Goal: Task Accomplishment & Management: Complete application form

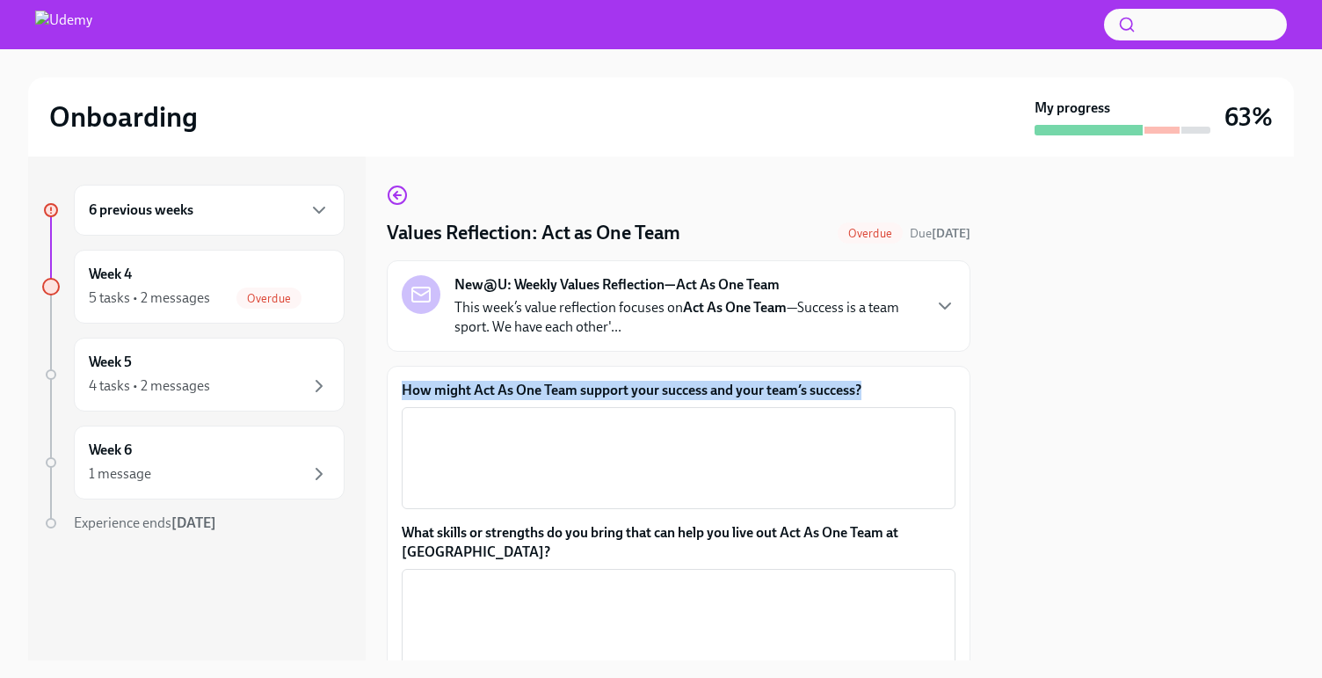
drag, startPoint x: 873, startPoint y: 391, endPoint x: 400, endPoint y: 389, distance: 473.0
click at [400, 389] on div "How might Act As One Team support your success and your team’s success? x ​ Wha…" at bounding box center [679, 577] width 584 height 422
copy label "How might Act As One Team support your success and your team’s success?"
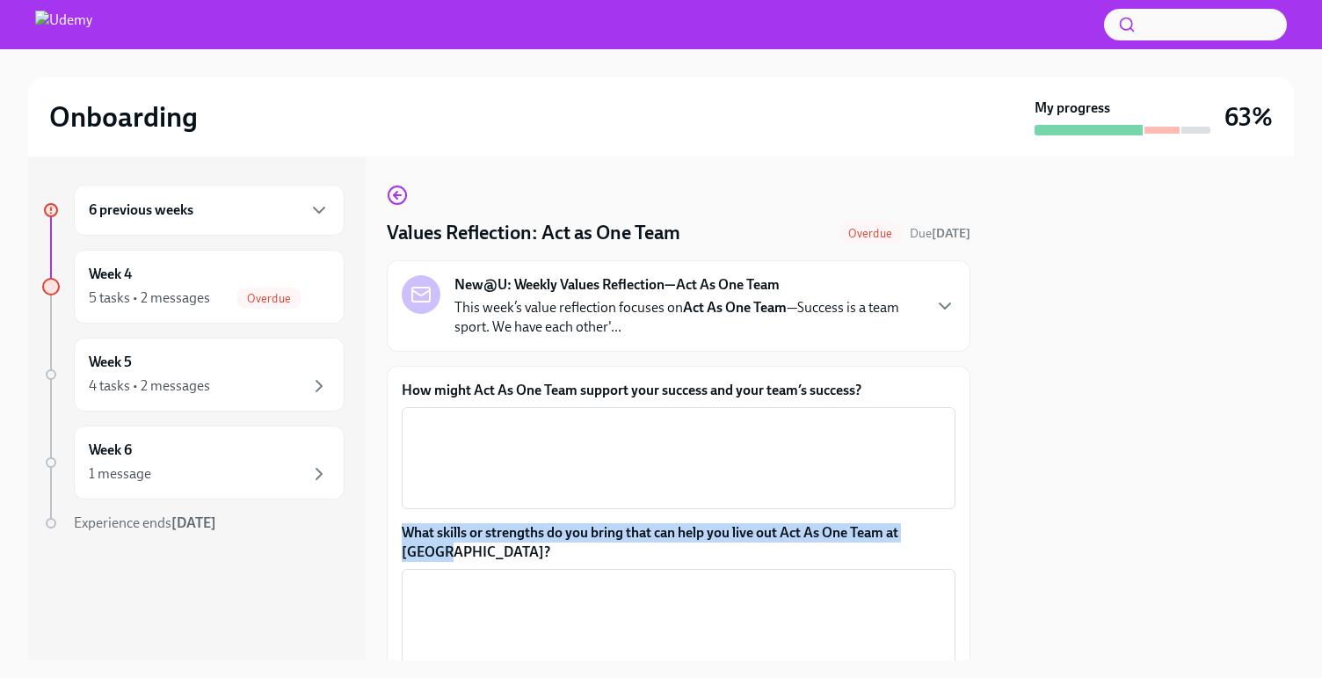
drag, startPoint x: 454, startPoint y: 553, endPoint x: 401, endPoint y: 535, distance: 55.9
click at [402, 535] on label "What skills or strengths do you bring that can help you live out Act As One Tea…" at bounding box center [679, 542] width 554 height 39
copy label "What skills or strengths do you bring that can help you live out Act As One Tea…"
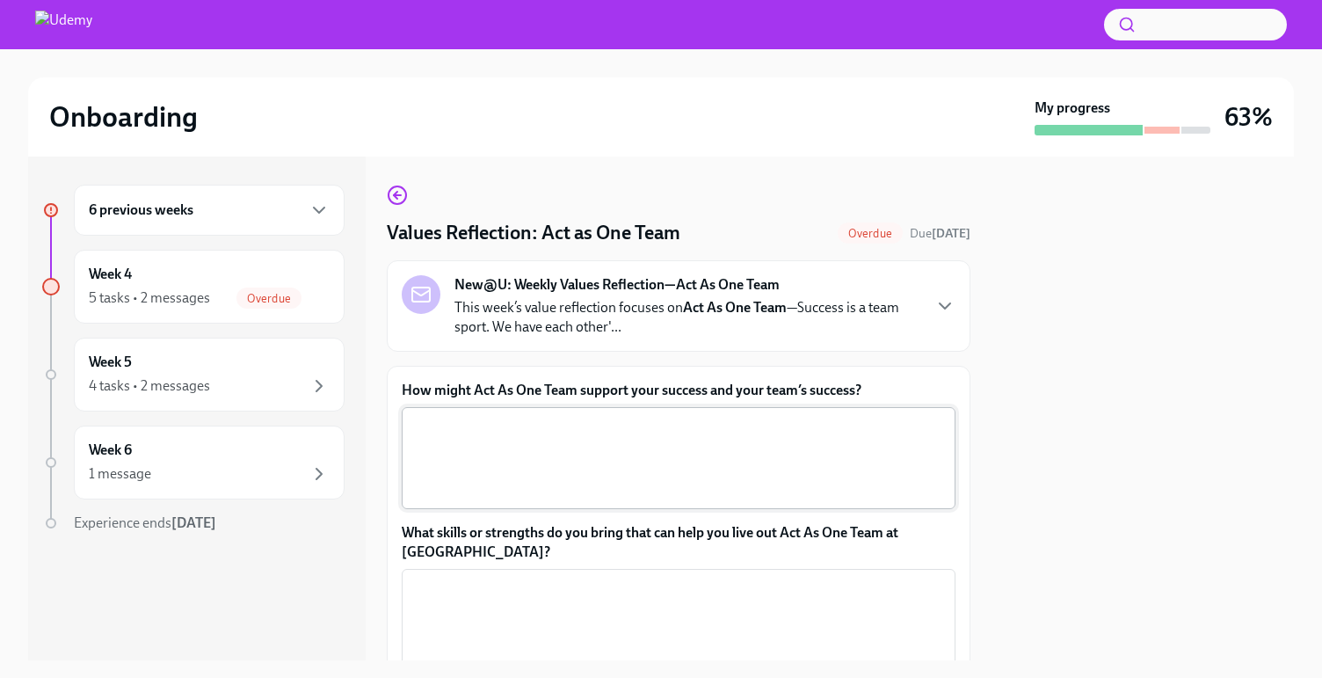
click at [601, 455] on textarea "How might Act As One Team support your success and your team’s success?" at bounding box center [678, 458] width 533 height 84
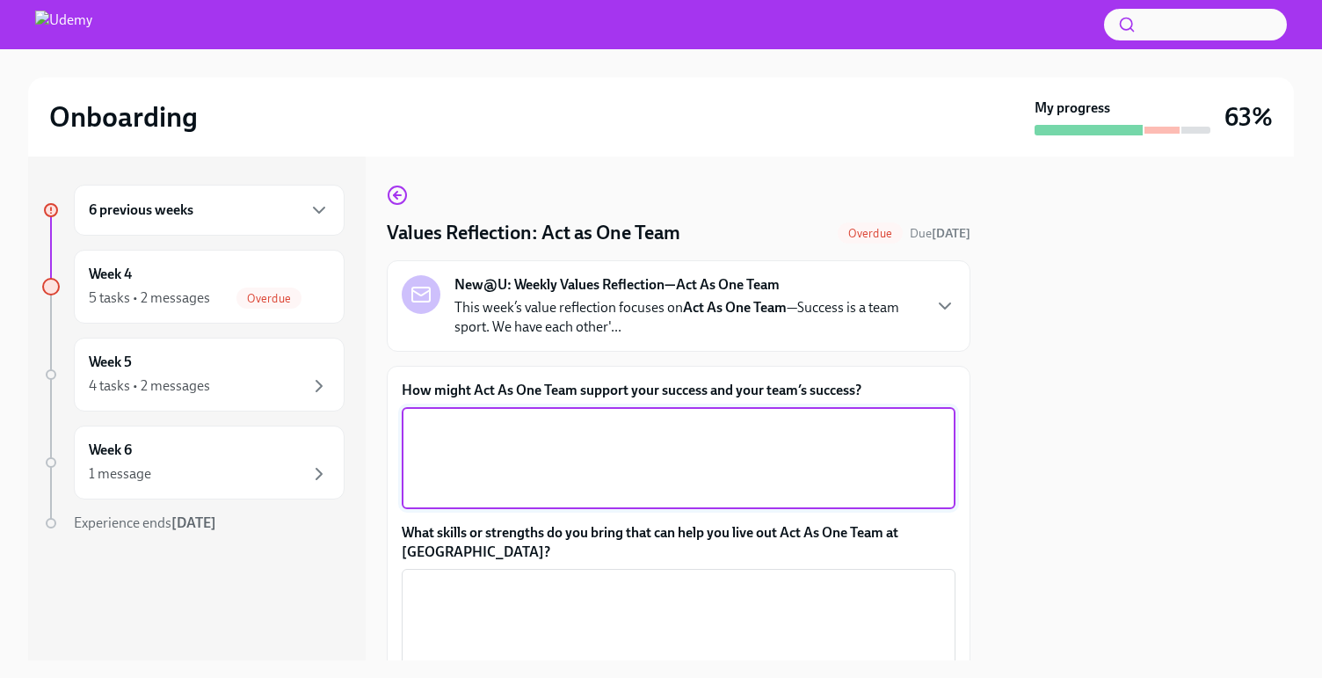
paste textarea "Acting as one team helps me succeed by creating a supportive environment where …"
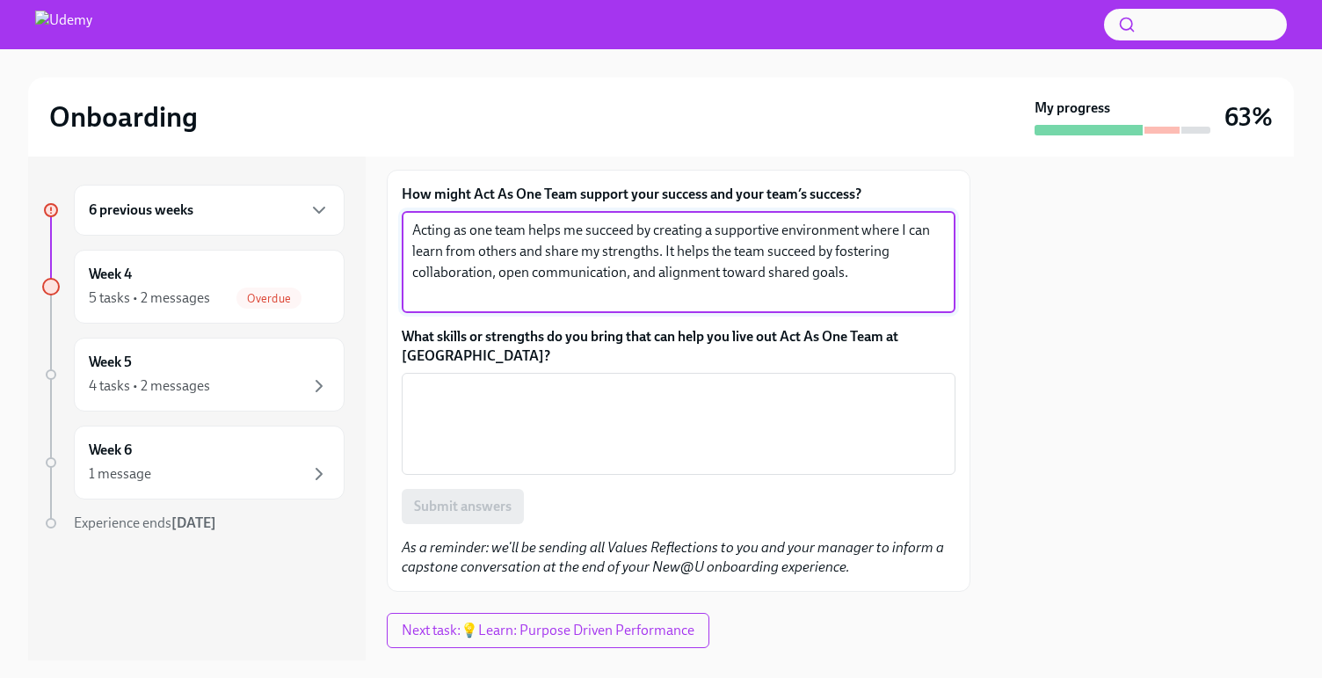
scroll to position [187, 0]
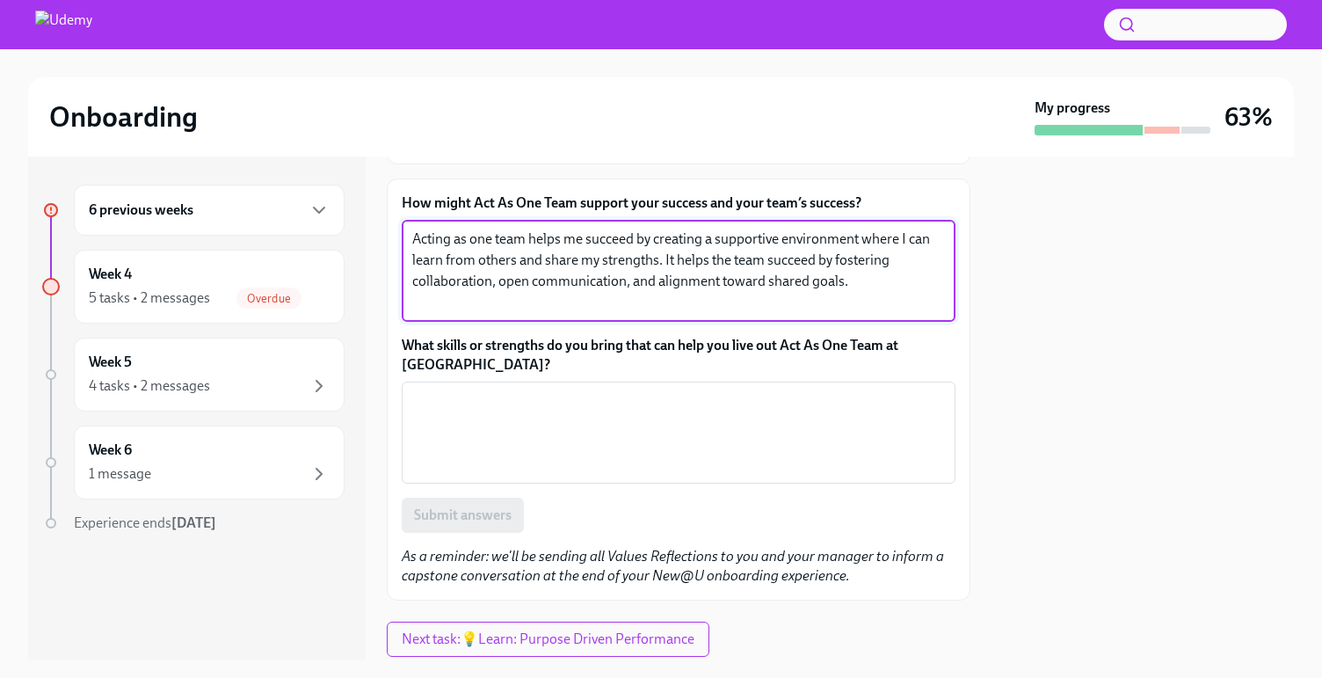
drag, startPoint x: 700, startPoint y: 241, endPoint x: 567, endPoint y: 242, distance: 132.8
click at [568, 243] on textarea "Acting as one team helps me succeed by creating a supportive environment where …" at bounding box center [678, 271] width 533 height 84
drag, startPoint x: 826, startPoint y: 264, endPoint x: 767, endPoint y: 265, distance: 58.0
click at [767, 265] on textarea "Acting as one team helps create a supportive environment where I can learn from…" at bounding box center [678, 271] width 533 height 84
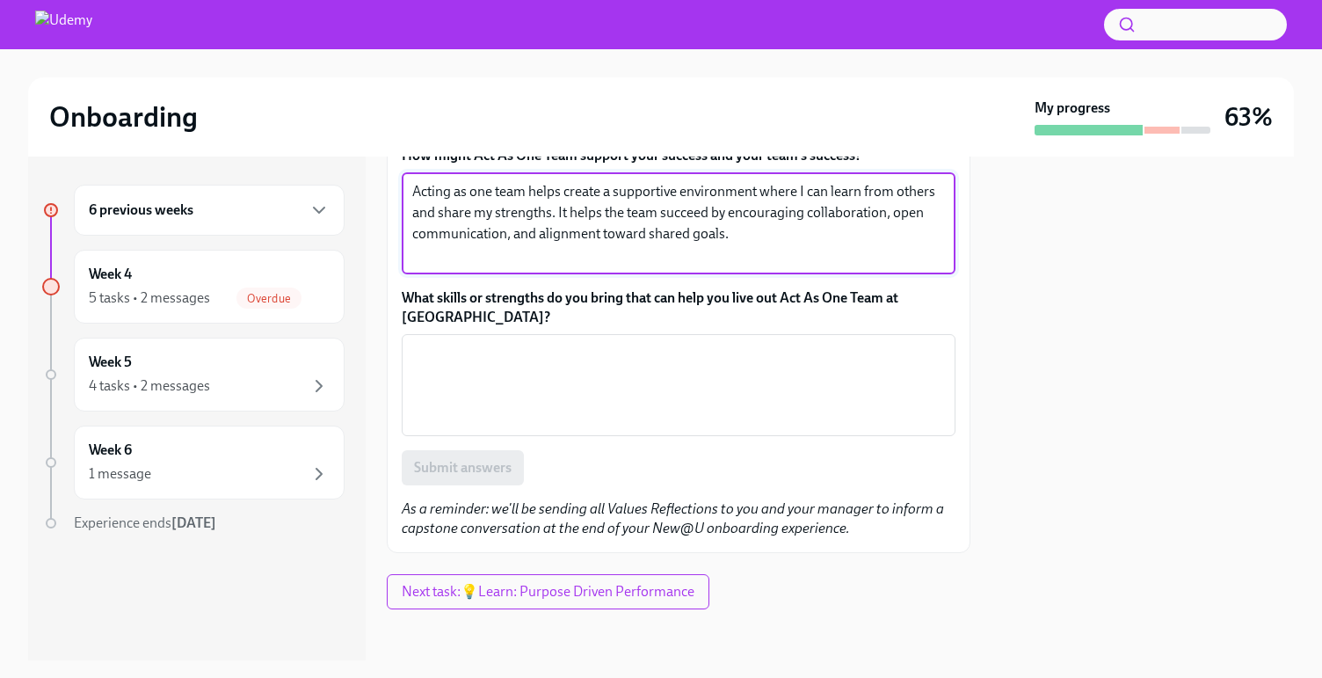
scroll to position [240, 0]
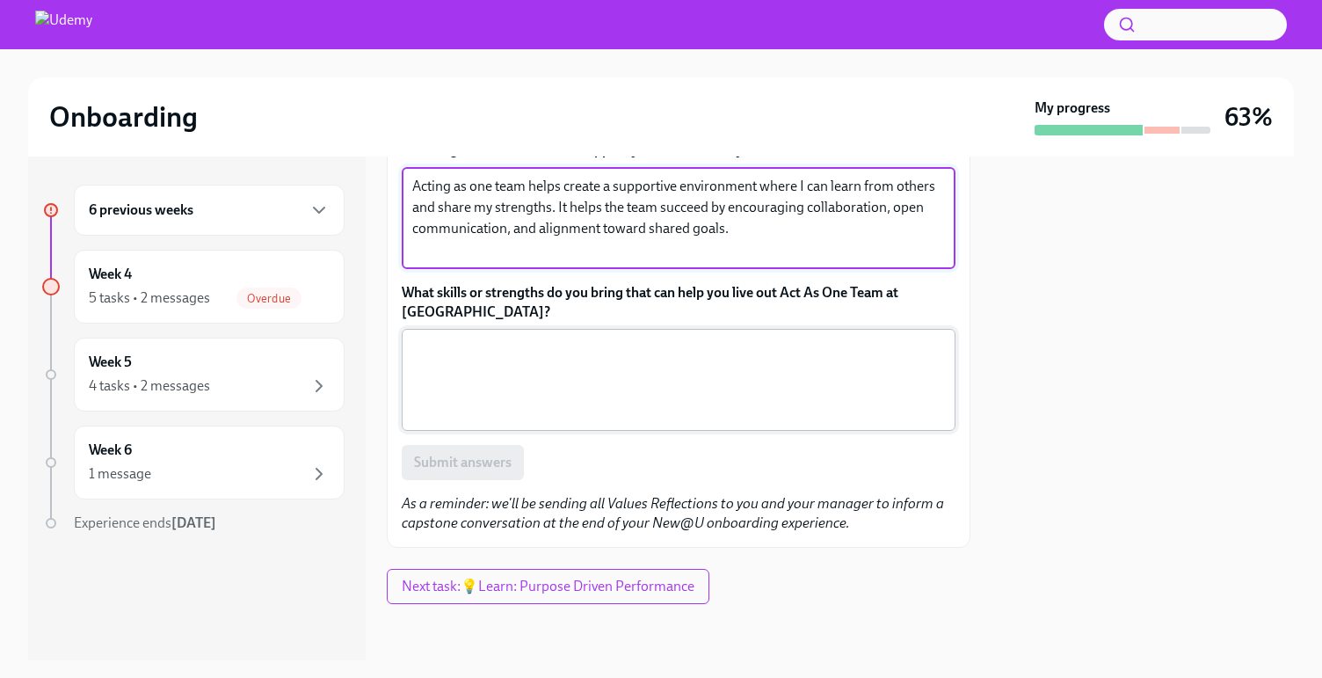
type textarea "Acting as one team helps create a supportive environment where I can learn from…"
click at [864, 362] on textarea "What skills or strengths do you bring that can help you live out Act As One Tea…" at bounding box center [678, 380] width 533 height 84
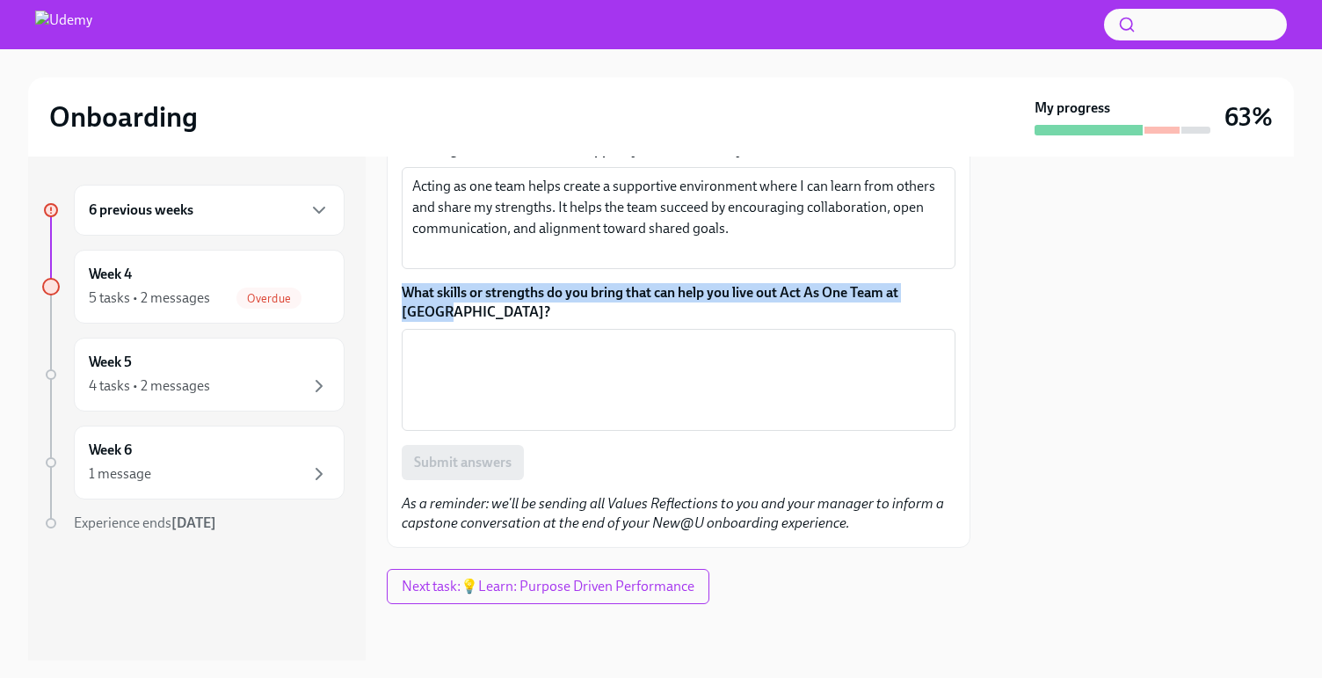
drag, startPoint x: 514, startPoint y: 309, endPoint x: 396, endPoint y: 289, distance: 120.2
click at [396, 289] on div "How might Act As One Team support your success and your team’s success? Acting …" at bounding box center [679, 337] width 584 height 422
copy label "What skills or strengths do you bring that can help you live out Act As One Tea…"
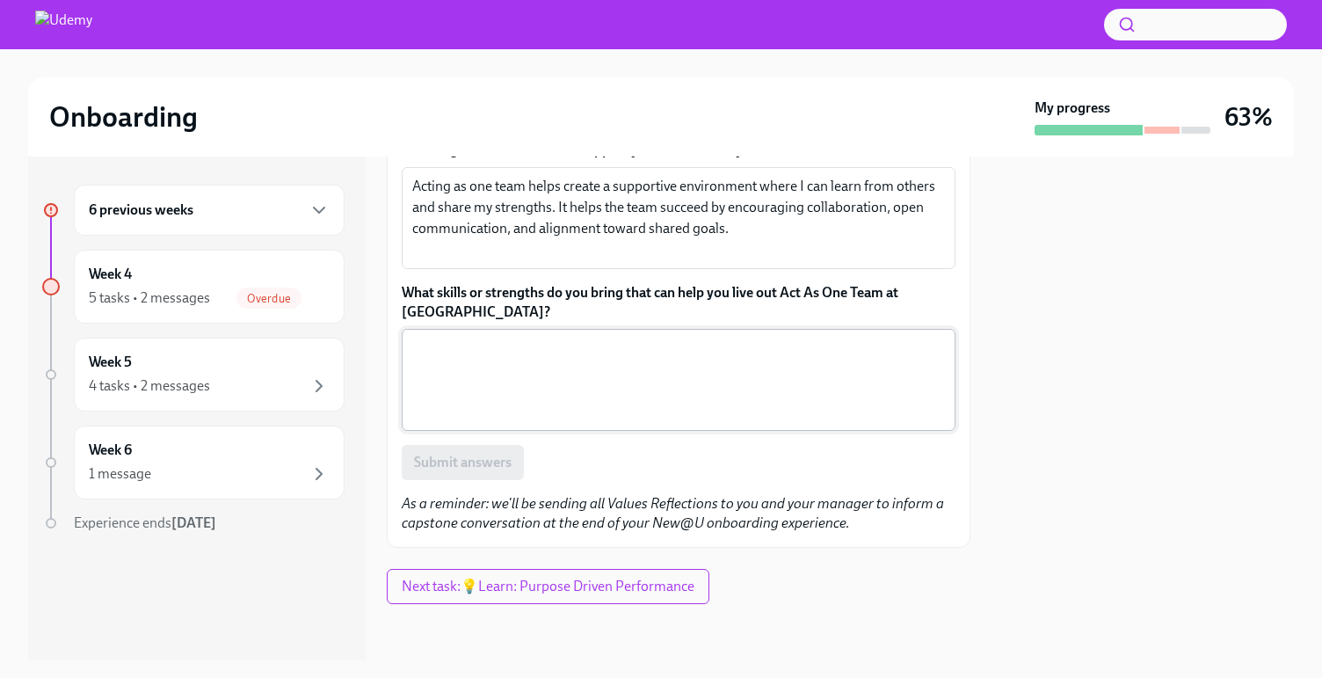
click at [649, 345] on textarea "What skills or strengths do you bring that can help you live out Act As One Tea…" at bounding box center [678, 380] width 533 height 84
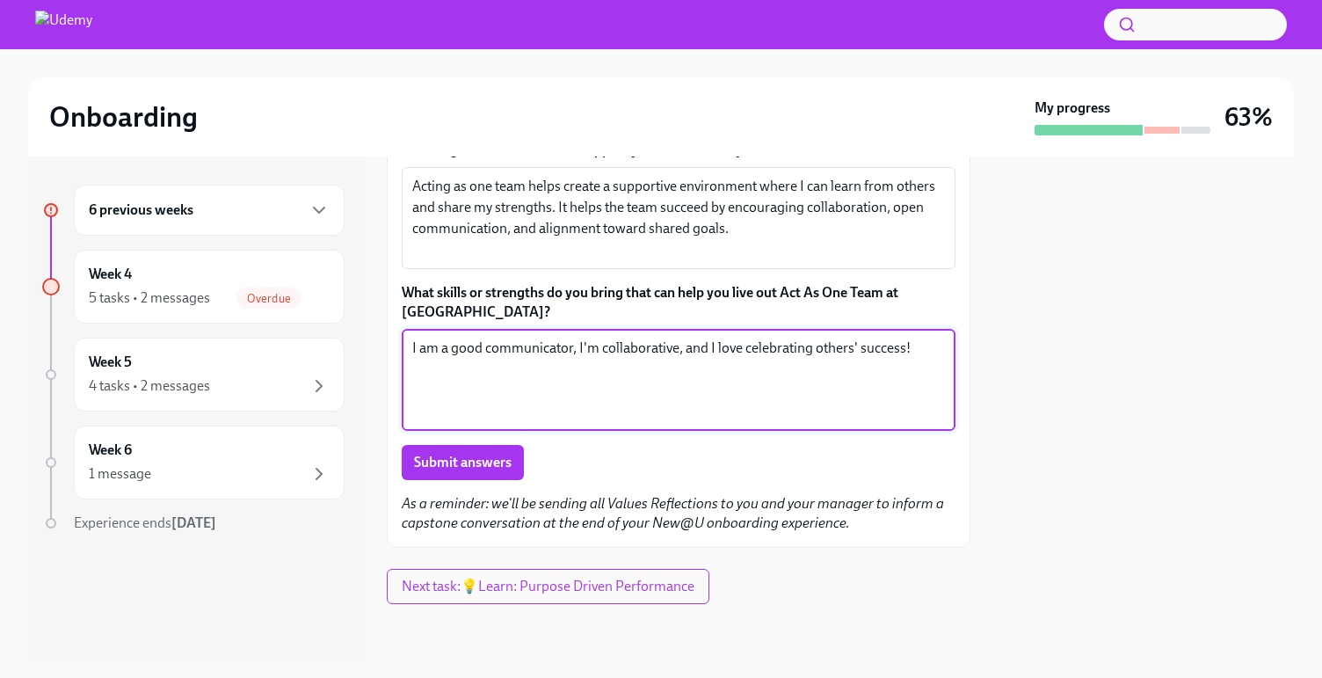
type textarea "I am a good communicator, I'm collaborative, and I love celebrating others' suc…"
click at [489, 462] on span "Submit answers" at bounding box center [463, 463] width 98 height 18
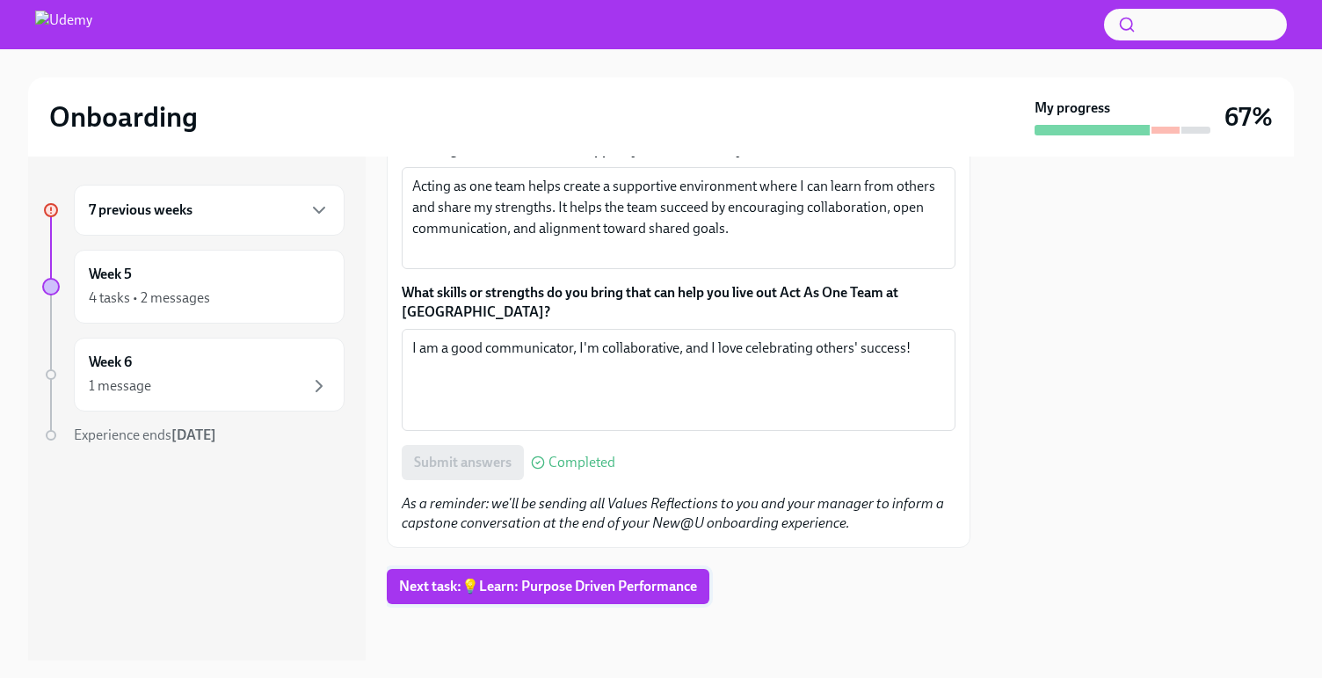
click at [562, 600] on button "Next task : 💡Learn: Purpose Driven Performance" at bounding box center [548, 586] width 323 height 35
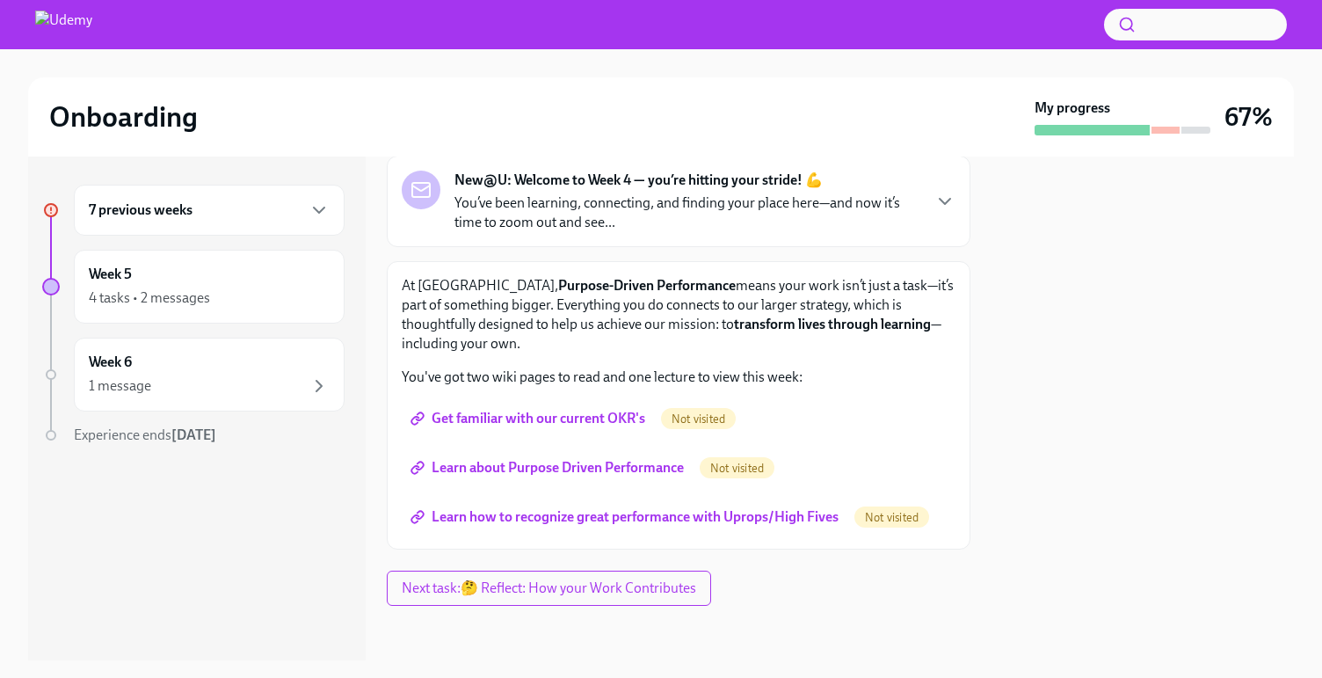
scroll to position [106, 0]
click at [532, 421] on span "Get familiar with our current OKR's" at bounding box center [529, 417] width 231 height 18
click at [624, 469] on span "Learn about Purpose Driven Performance" at bounding box center [549, 466] width 270 height 18
click at [696, 512] on span "Learn how to recognize great performance with Uprops/High Fives" at bounding box center [626, 515] width 425 height 18
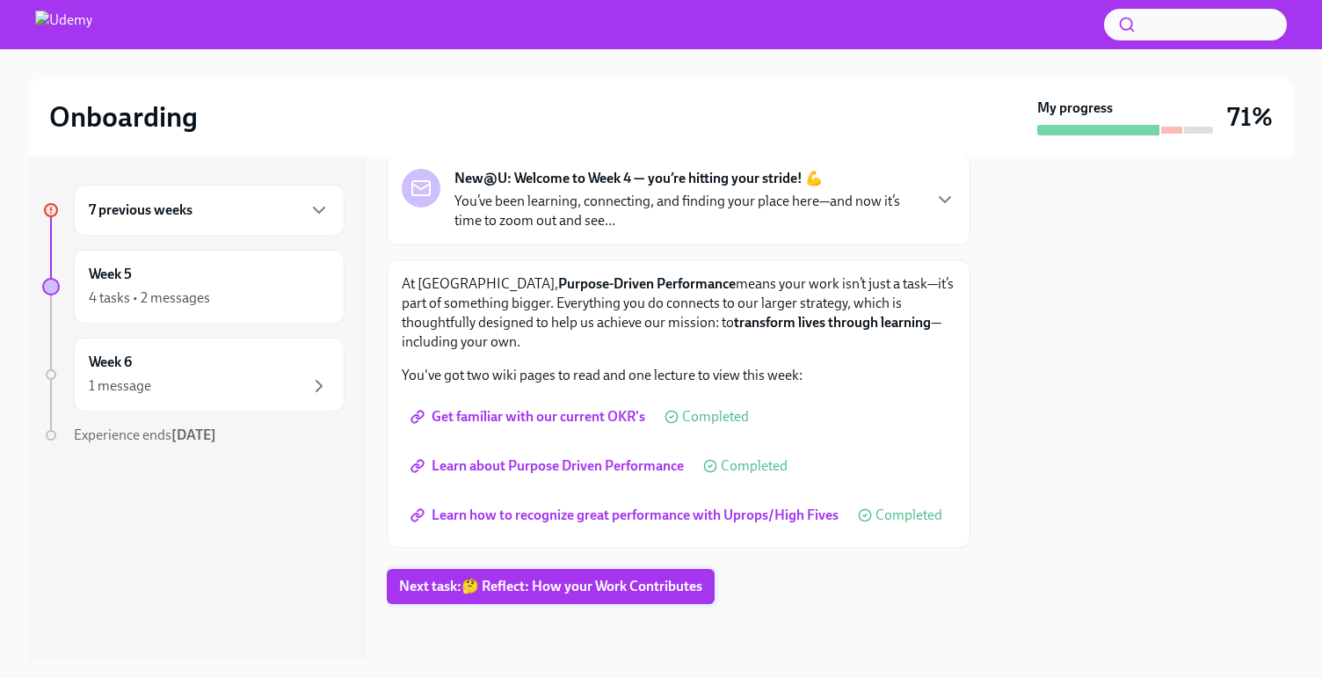
click at [637, 585] on span "Next task : 🤔 Reflect: How your Work Contributes" at bounding box center [550, 587] width 303 height 18
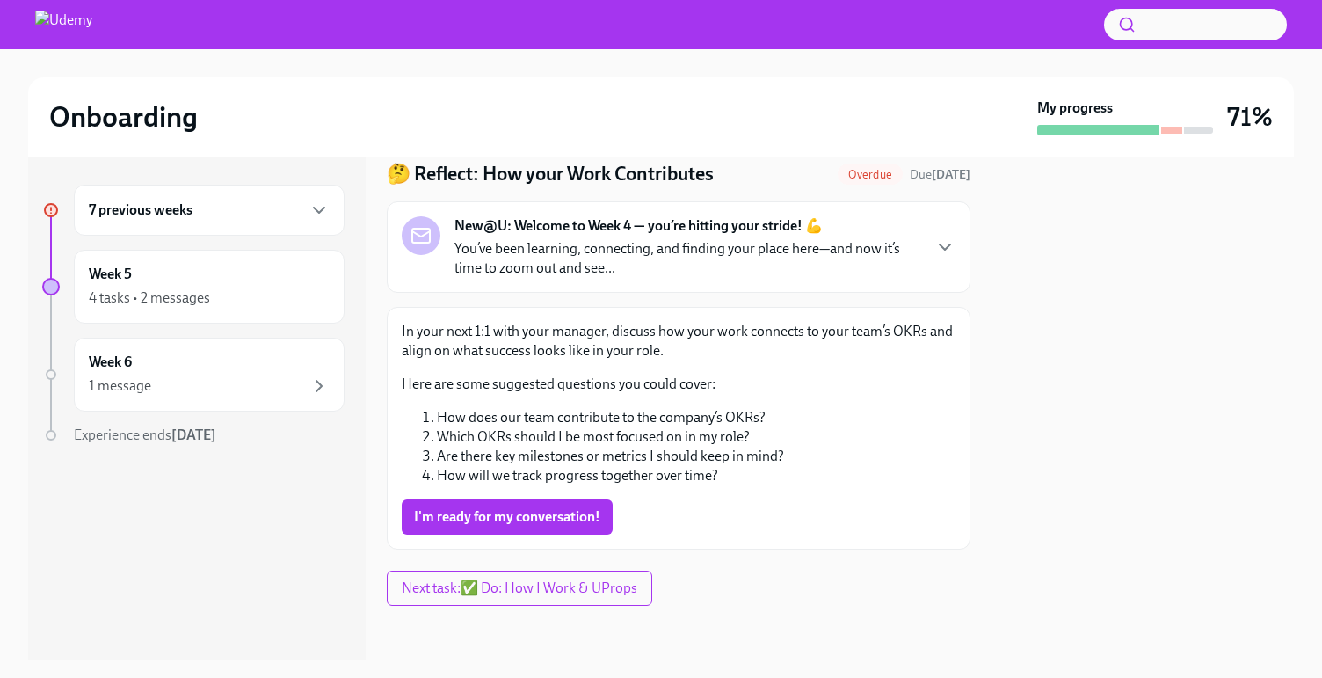
scroll to position [61, 0]
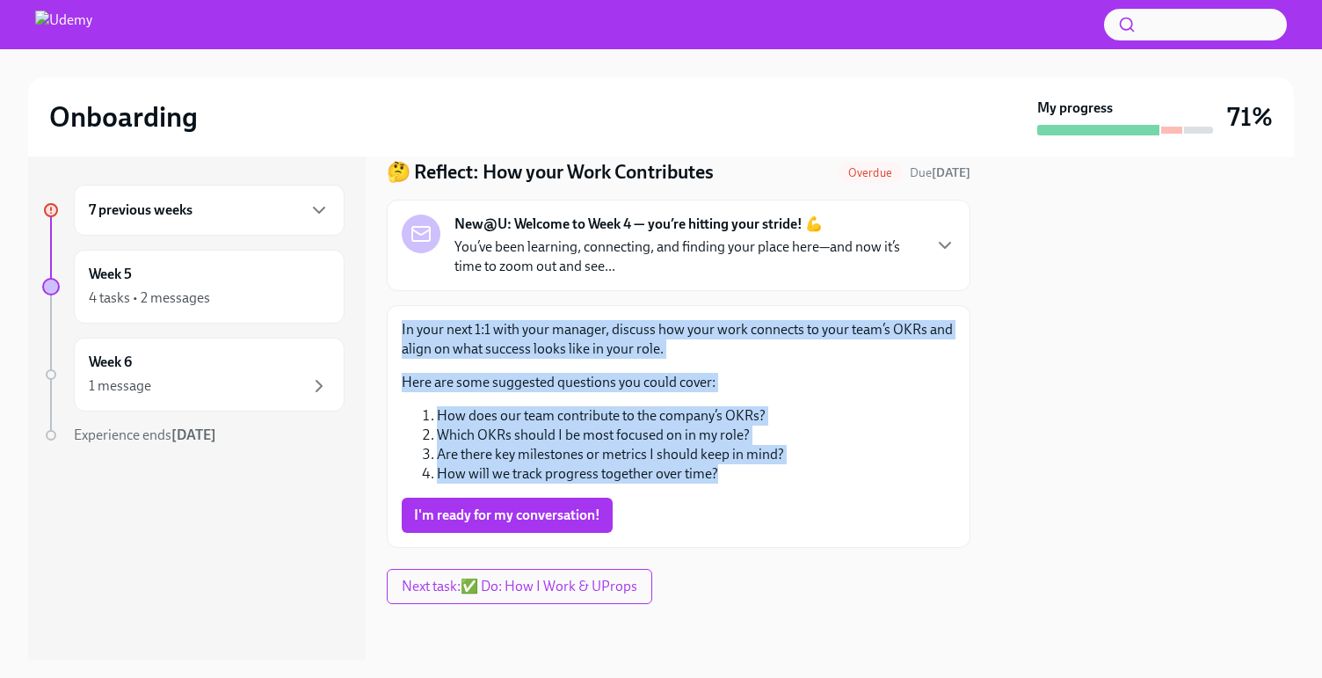
drag, startPoint x: 735, startPoint y: 471, endPoint x: 380, endPoint y: 315, distance: 388.1
click at [380, 315] on div "7 previous weeks Week 5 4 tasks • 2 messages Week 6 1 message Experience ends […" at bounding box center [661, 408] width 1266 height 504
copy div "In your next 1:1 with your manager, discuss how your work connects to your team…"
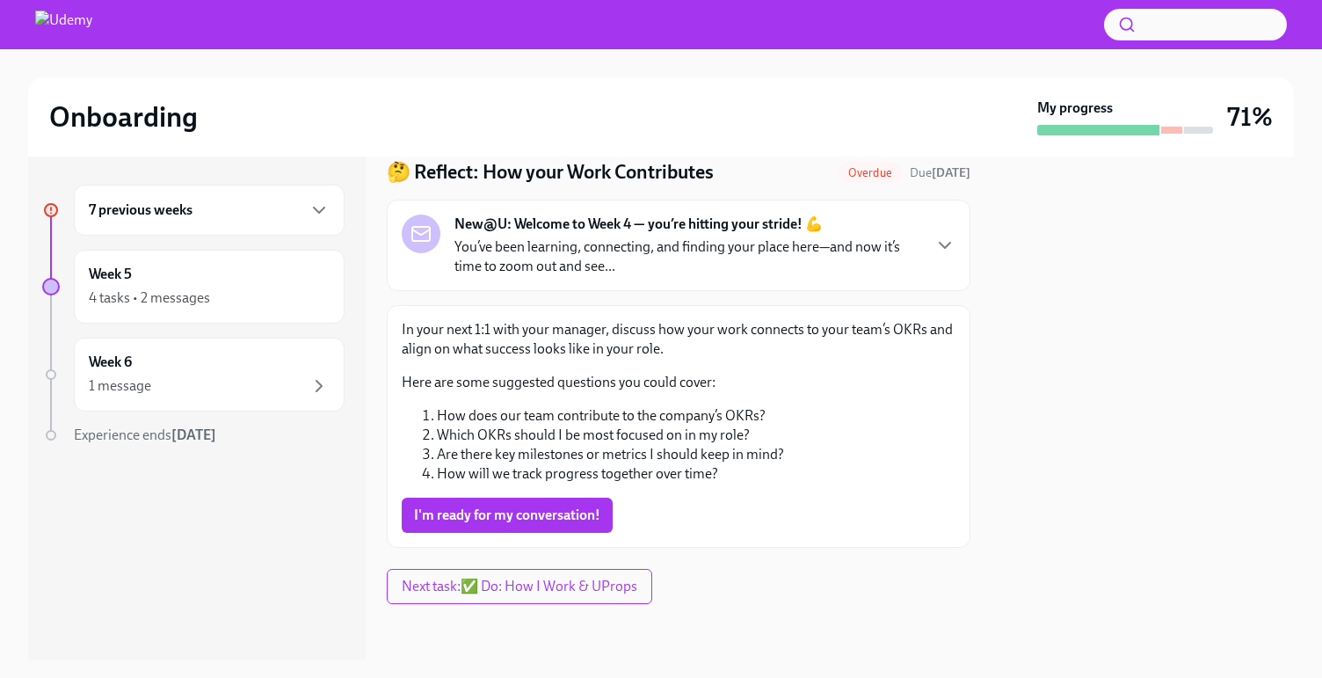
click at [763, 505] on div "I'm ready for my conversation!" at bounding box center [679, 515] width 554 height 35
click at [577, 504] on button "I'm ready for my conversation!" at bounding box center [507, 515] width 211 height 35
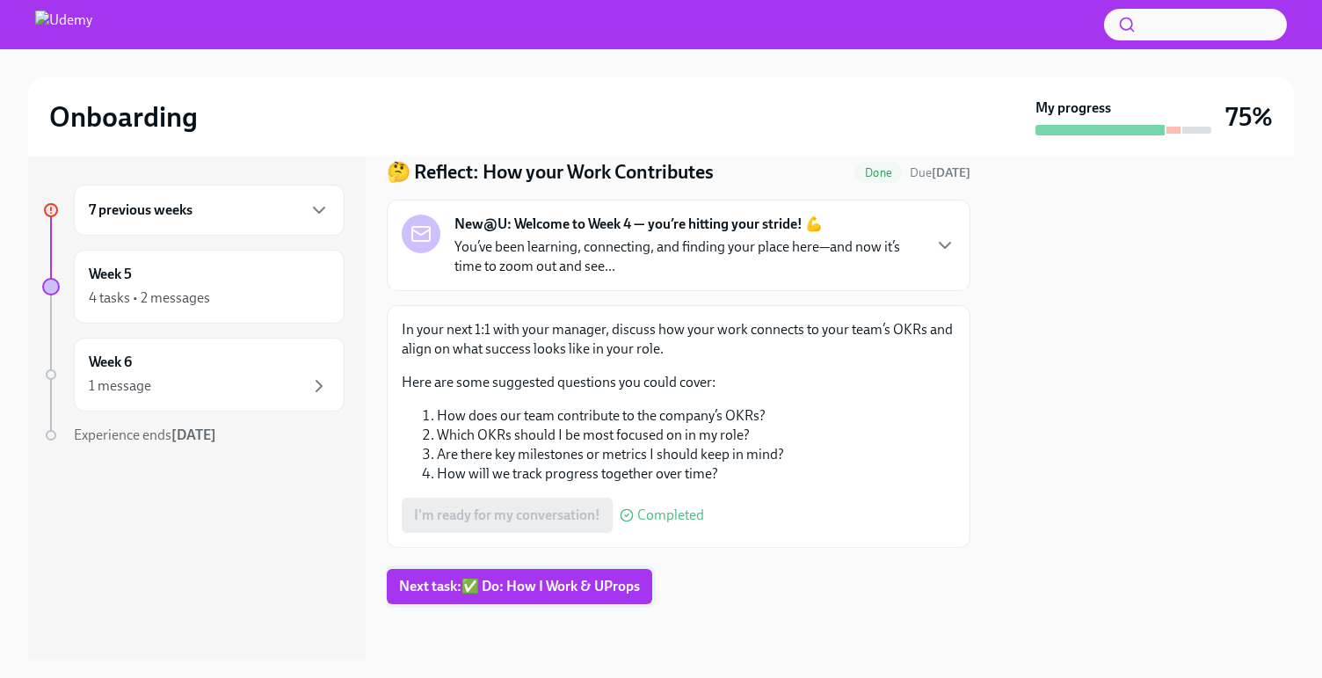
click at [568, 589] on span "Next task : ✅ Do: How I Work & UProps" at bounding box center [519, 587] width 241 height 18
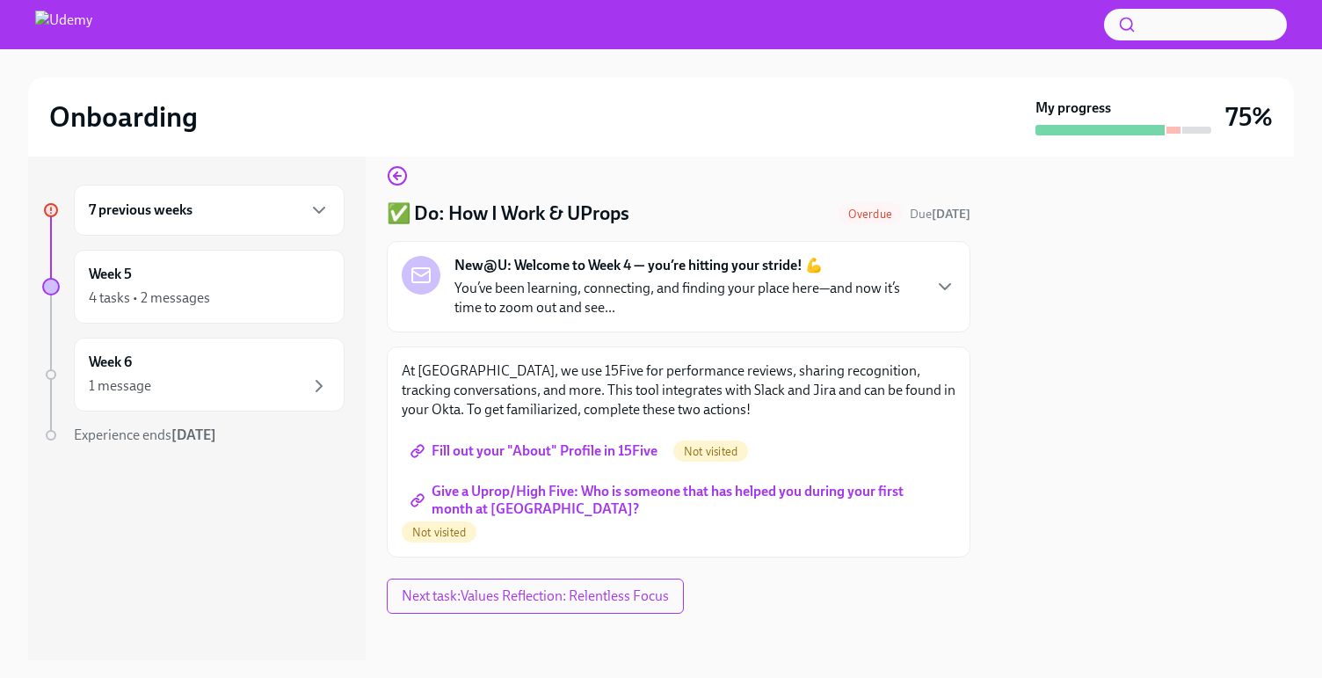
scroll to position [29, 0]
